Goal: Navigation & Orientation: Find specific page/section

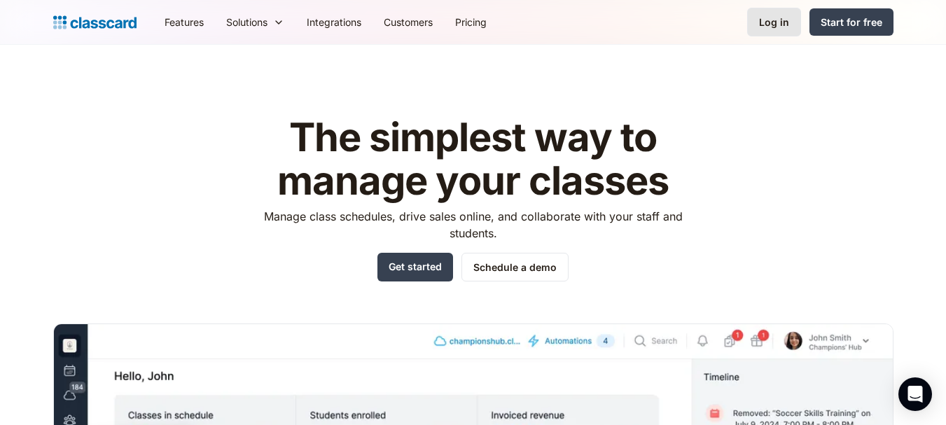
click at [760, 32] on link "Log in" at bounding box center [774, 22] width 54 height 29
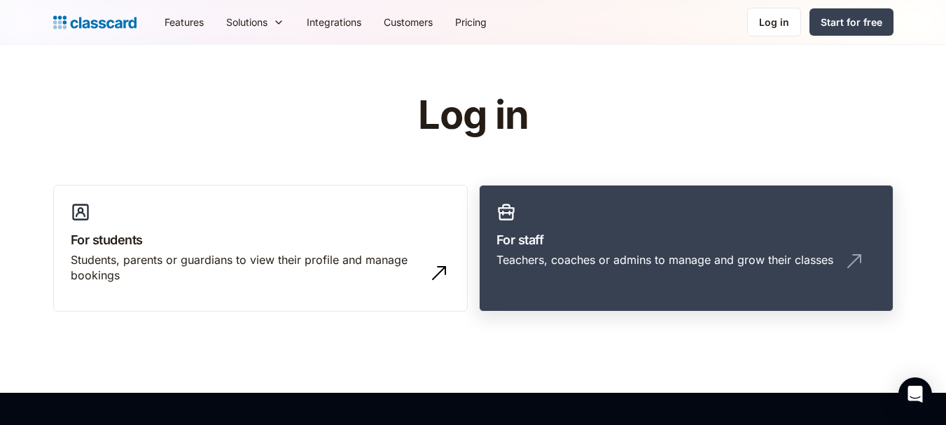
click at [607, 271] on div "Teachers, coaches or admins to manage and grow their classes" at bounding box center [685, 265] width 379 height 27
